Goal: Information Seeking & Learning: Learn about a topic

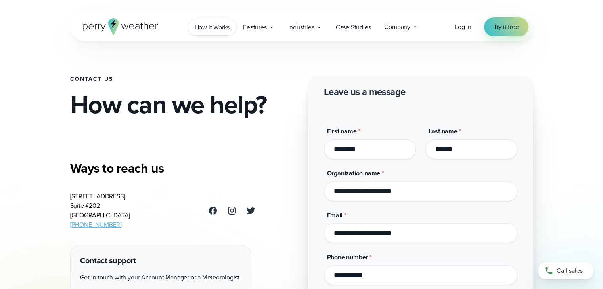
click at [217, 27] on span "How it Works" at bounding box center [212, 28] width 35 height 10
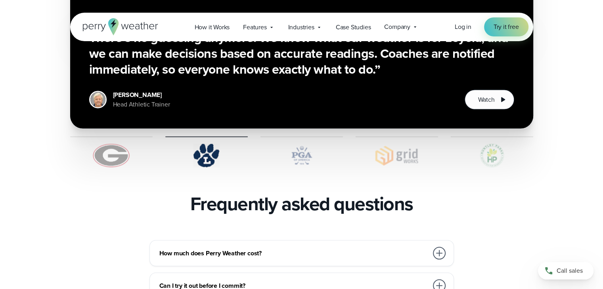
scroll to position [1651, 0]
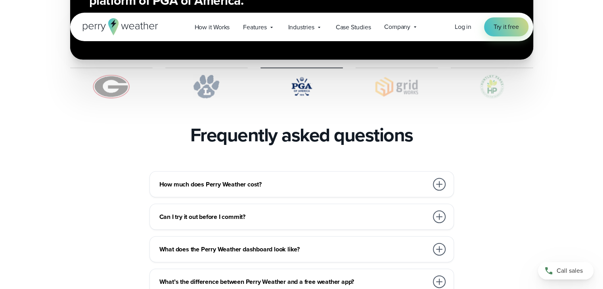
click at [377, 180] on h3 "How much does Perry Weather cost?" at bounding box center [293, 185] width 269 height 10
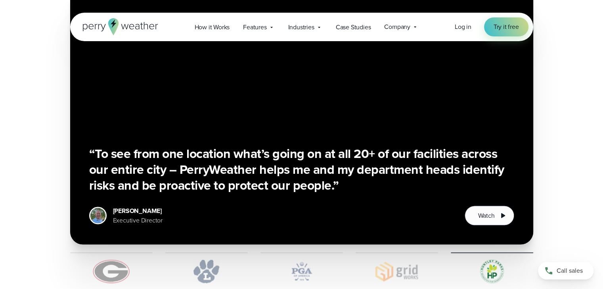
scroll to position [1454, 0]
